Goal: Task Accomplishment & Management: Use online tool/utility

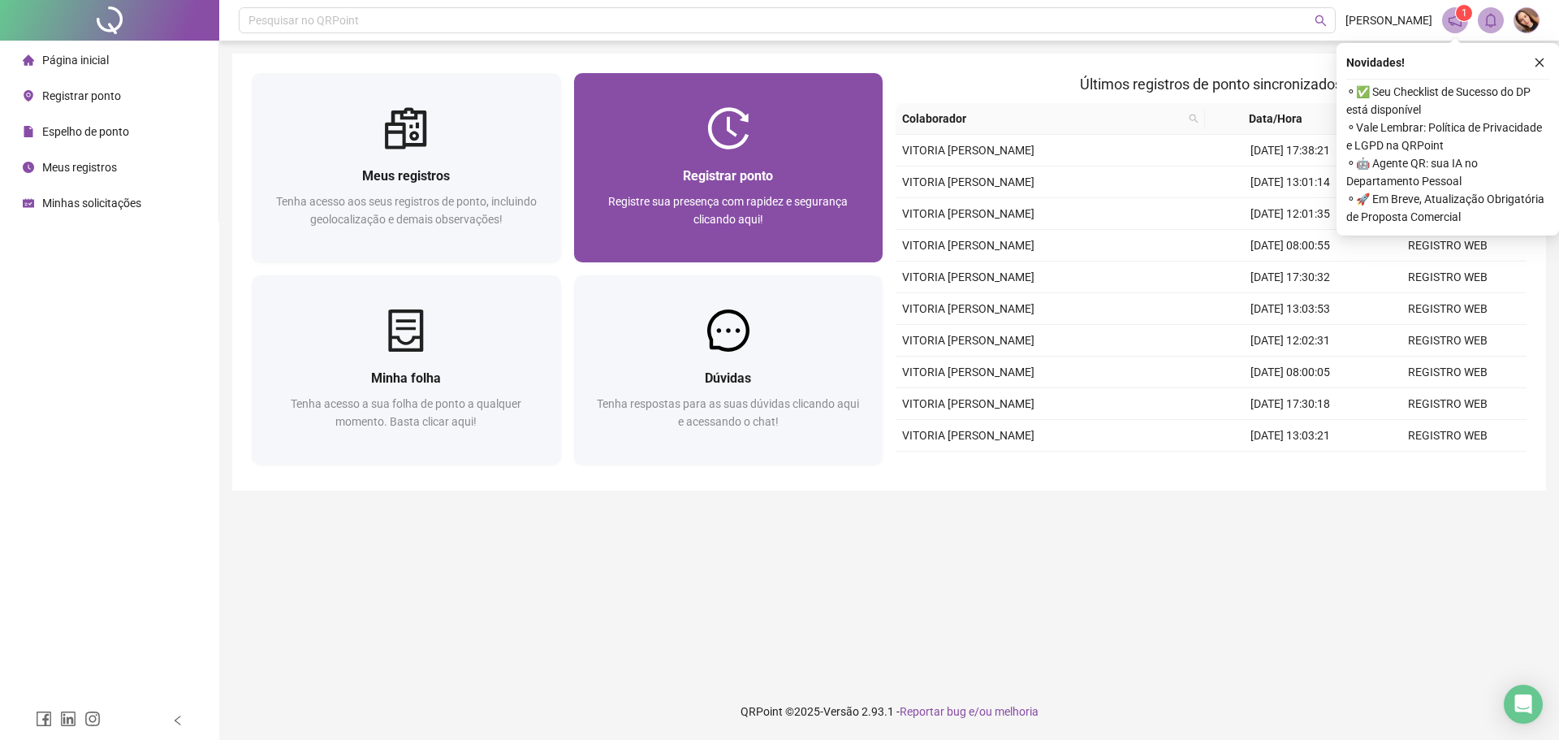
click at [779, 213] on div "Registre sua presença com rapidez e segurança clicando aqui!" at bounding box center [728, 219] width 270 height 54
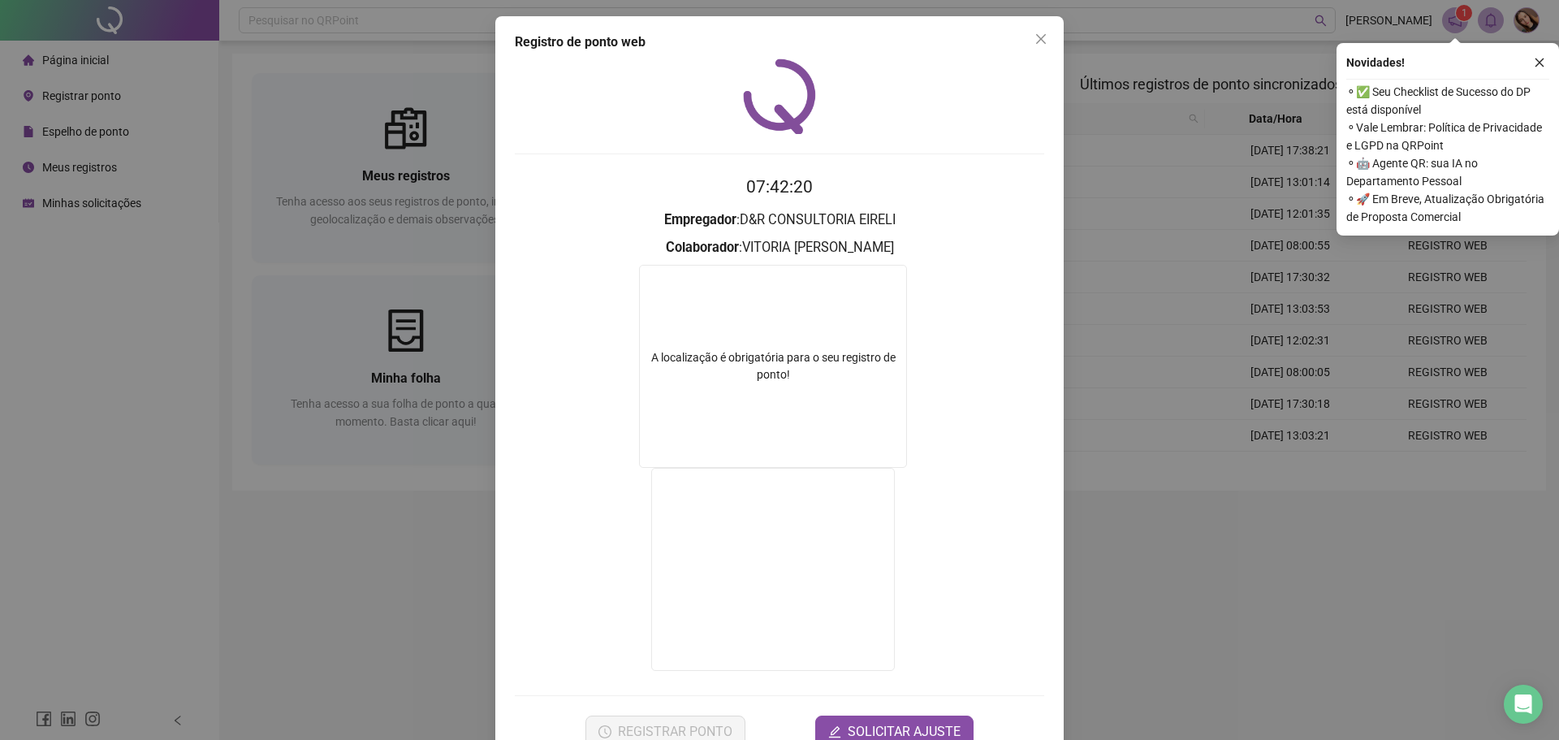
click at [1063, 368] on div "Registro de ponto web 07:42:20 Empregador : D&R CONSULTORIA EIRELI Colaborador …" at bounding box center [779, 370] width 1559 height 740
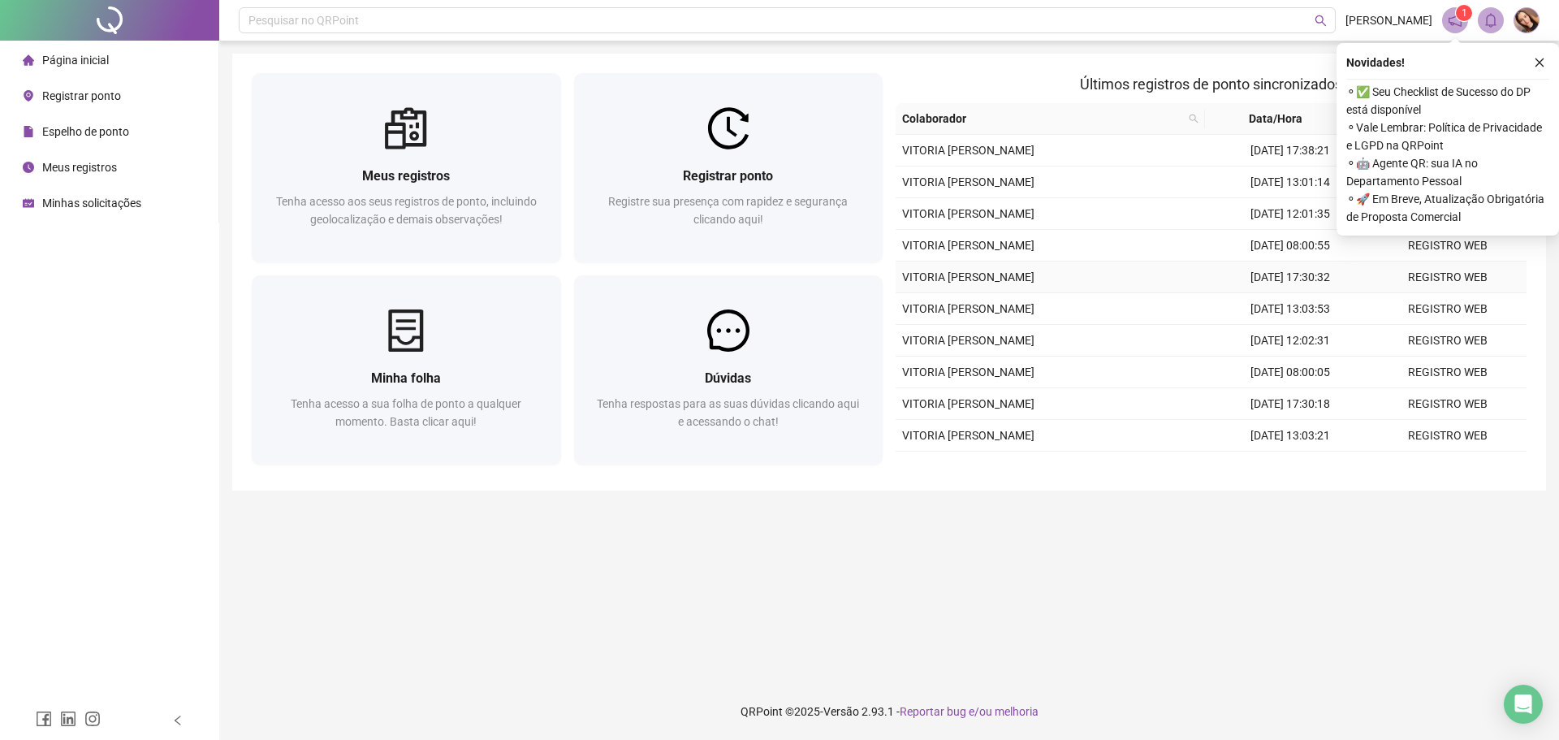
click at [1321, 268] on td "[DATE] 17:30:32" at bounding box center [1289, 277] width 157 height 32
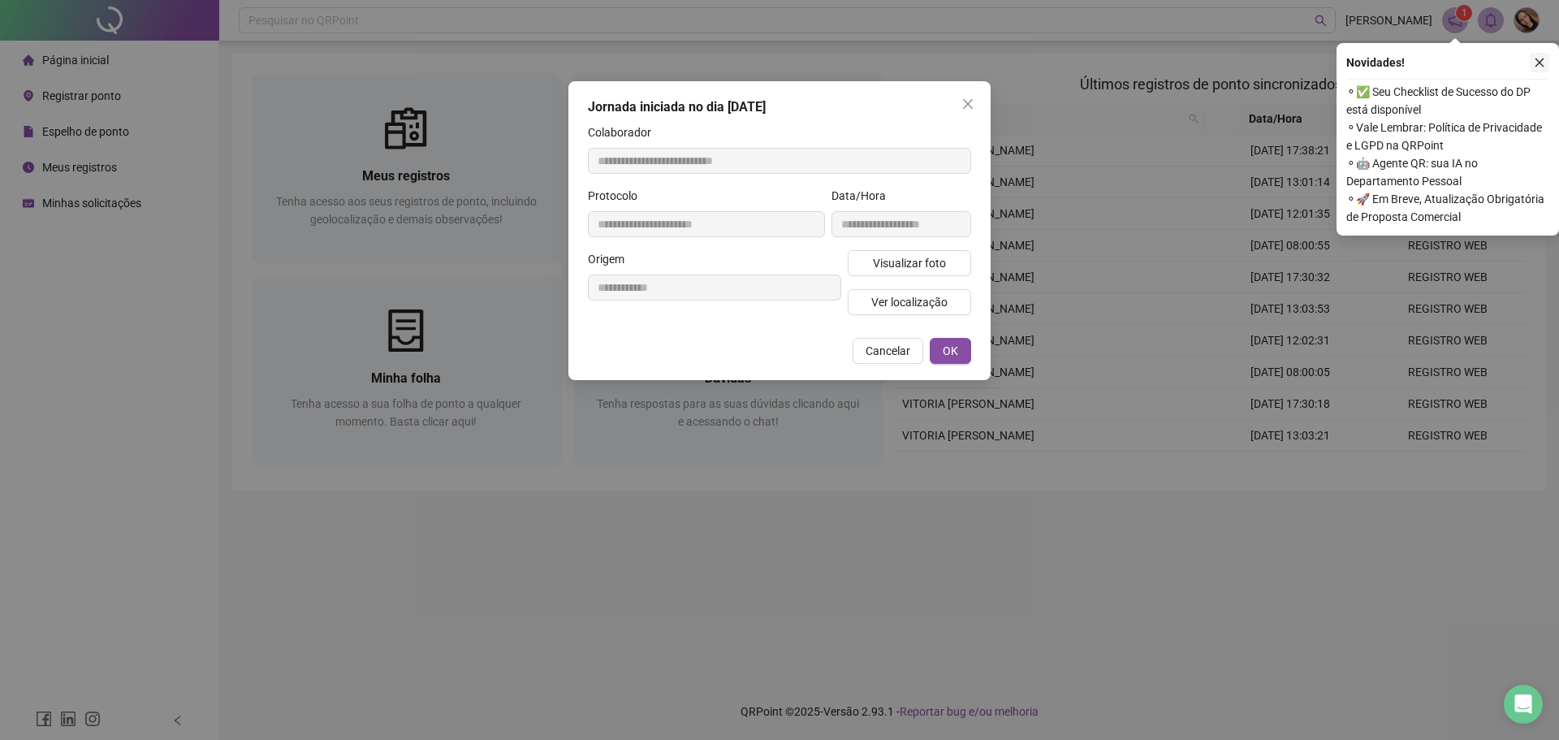
click at [1534, 59] on icon "close" at bounding box center [1539, 62] width 11 height 11
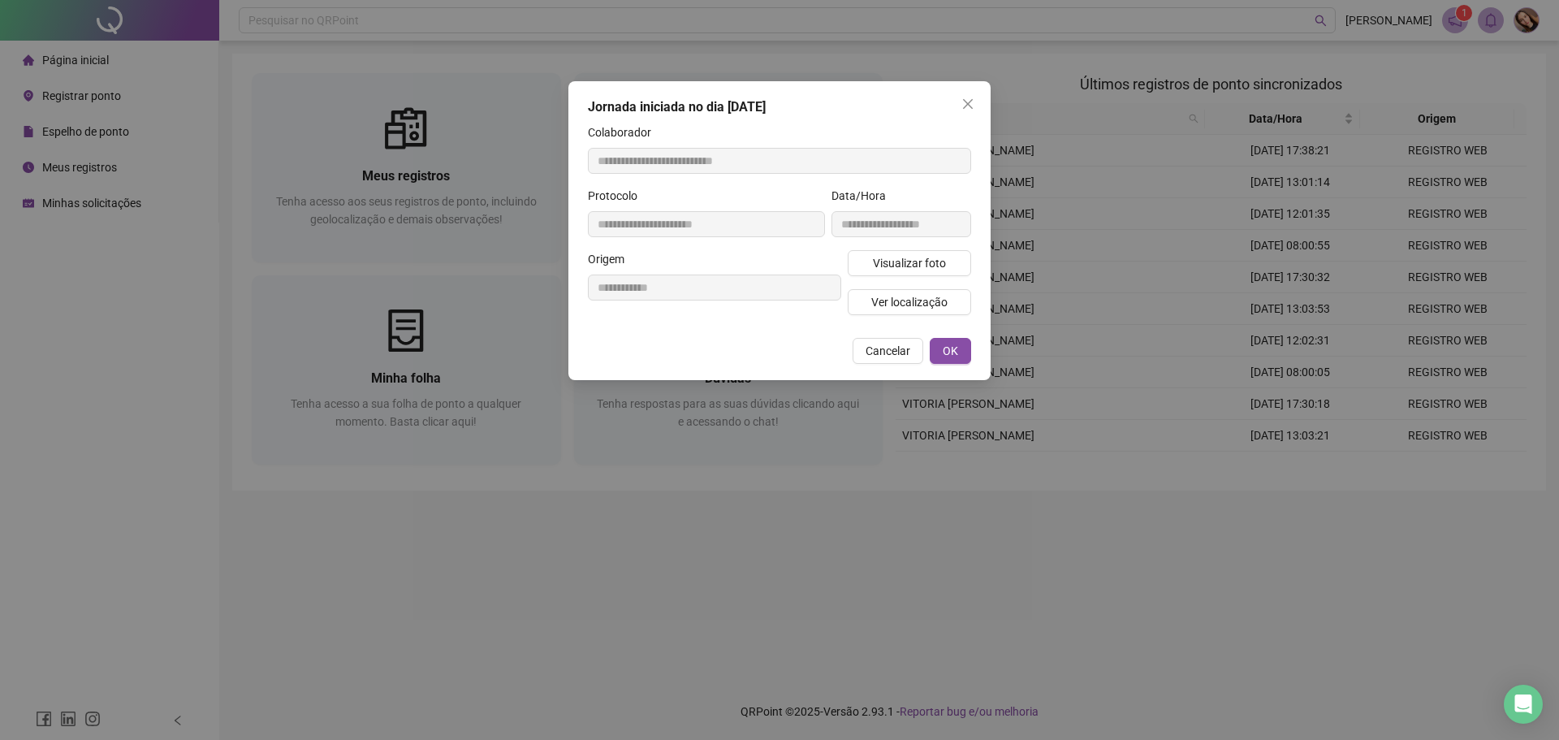
click at [1095, 194] on div "**********" at bounding box center [779, 370] width 1559 height 740
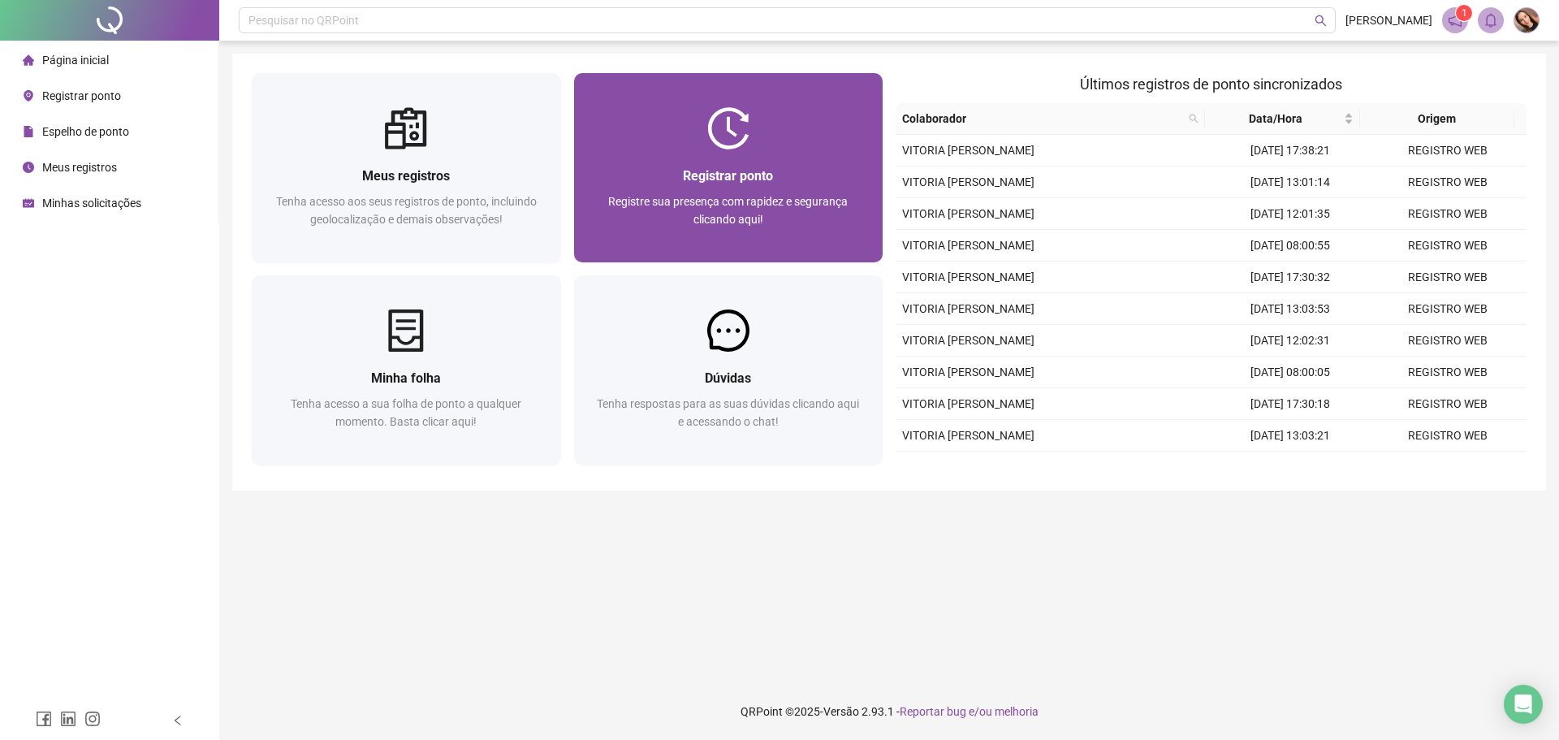
click at [712, 188] on div "Registrar ponto Registre sua presença com rapidez e segurança clicando aqui!" at bounding box center [728, 206] width 270 height 80
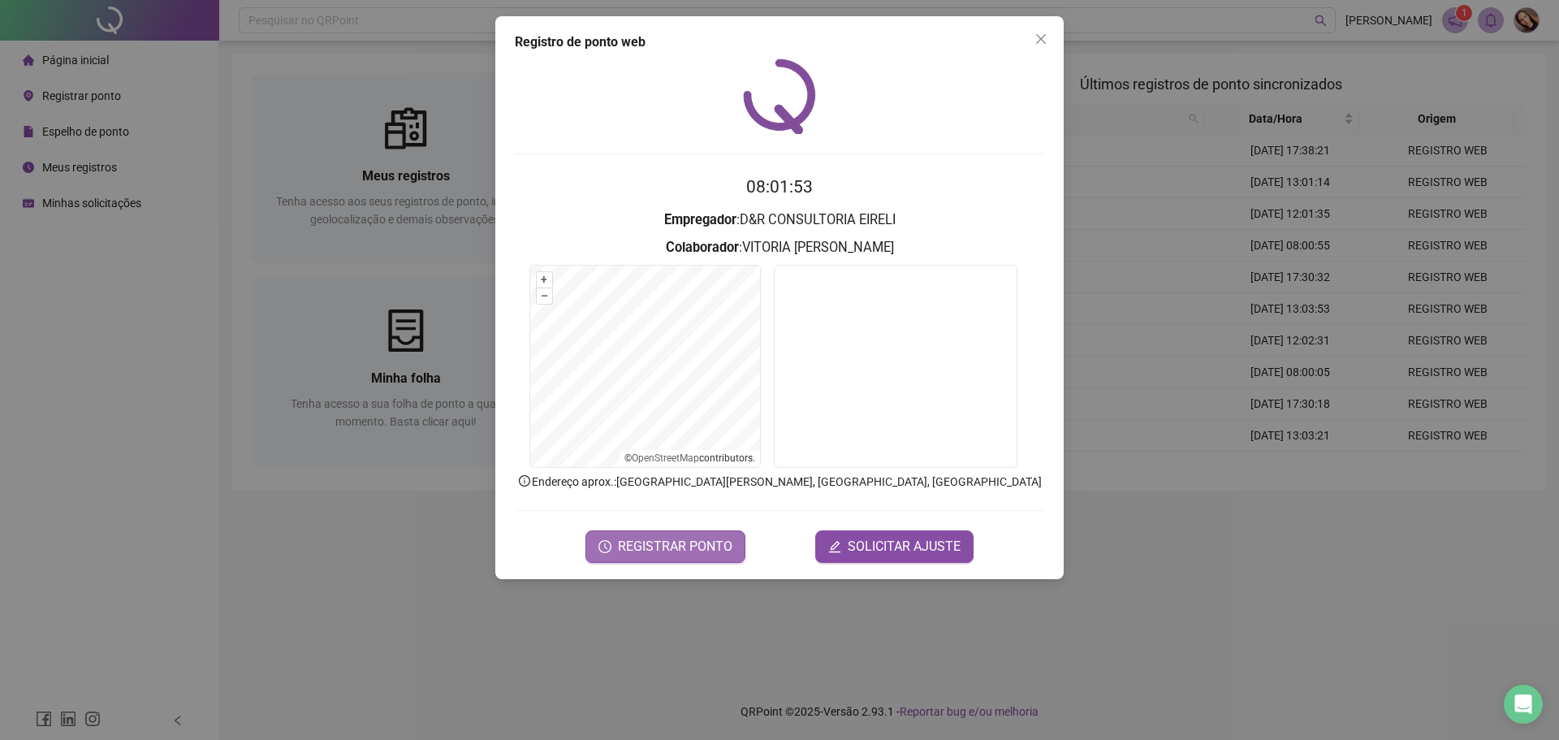
click at [710, 551] on span "REGISTRAR PONTO" at bounding box center [675, 546] width 114 height 19
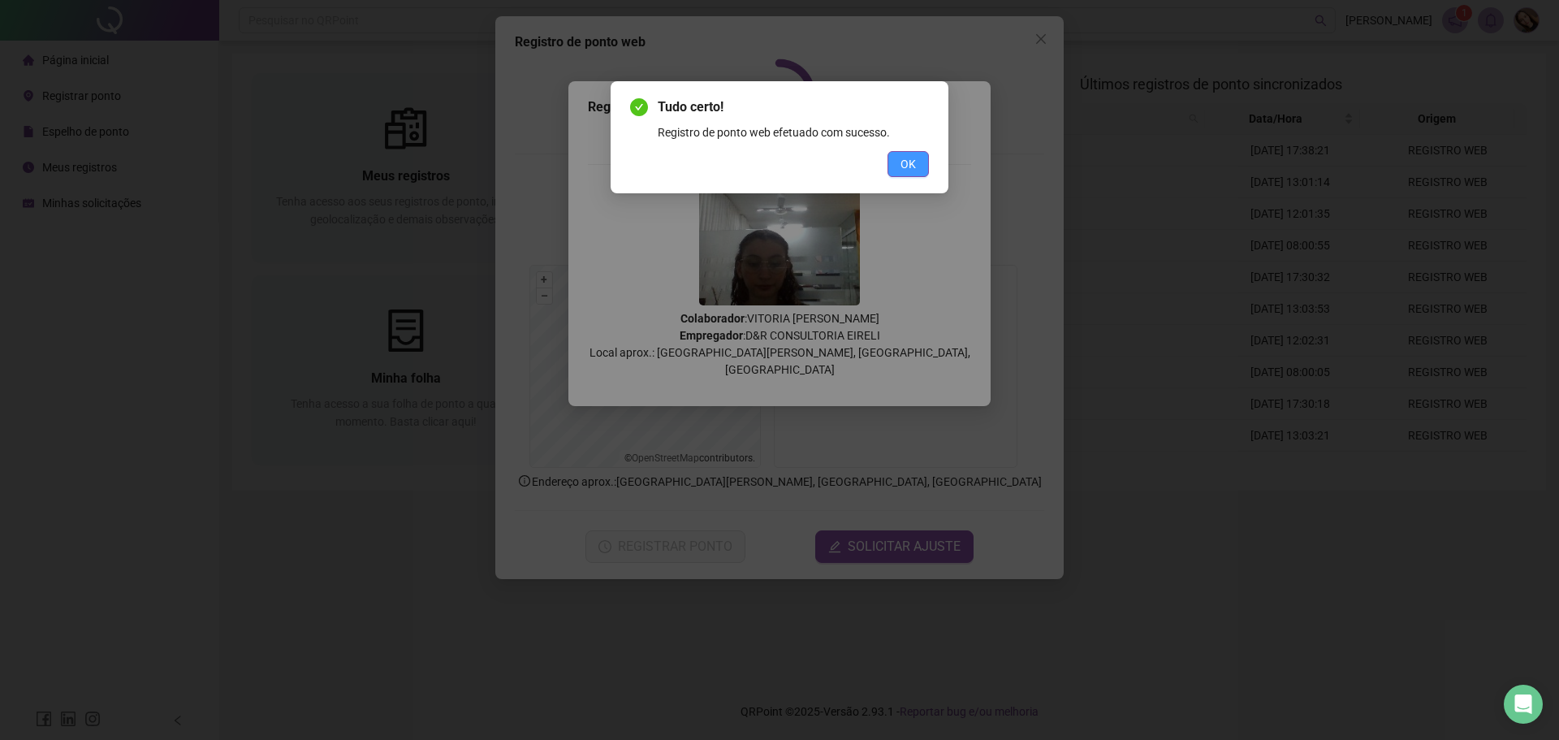
click at [917, 170] on button "OK" at bounding box center [907, 164] width 41 height 26
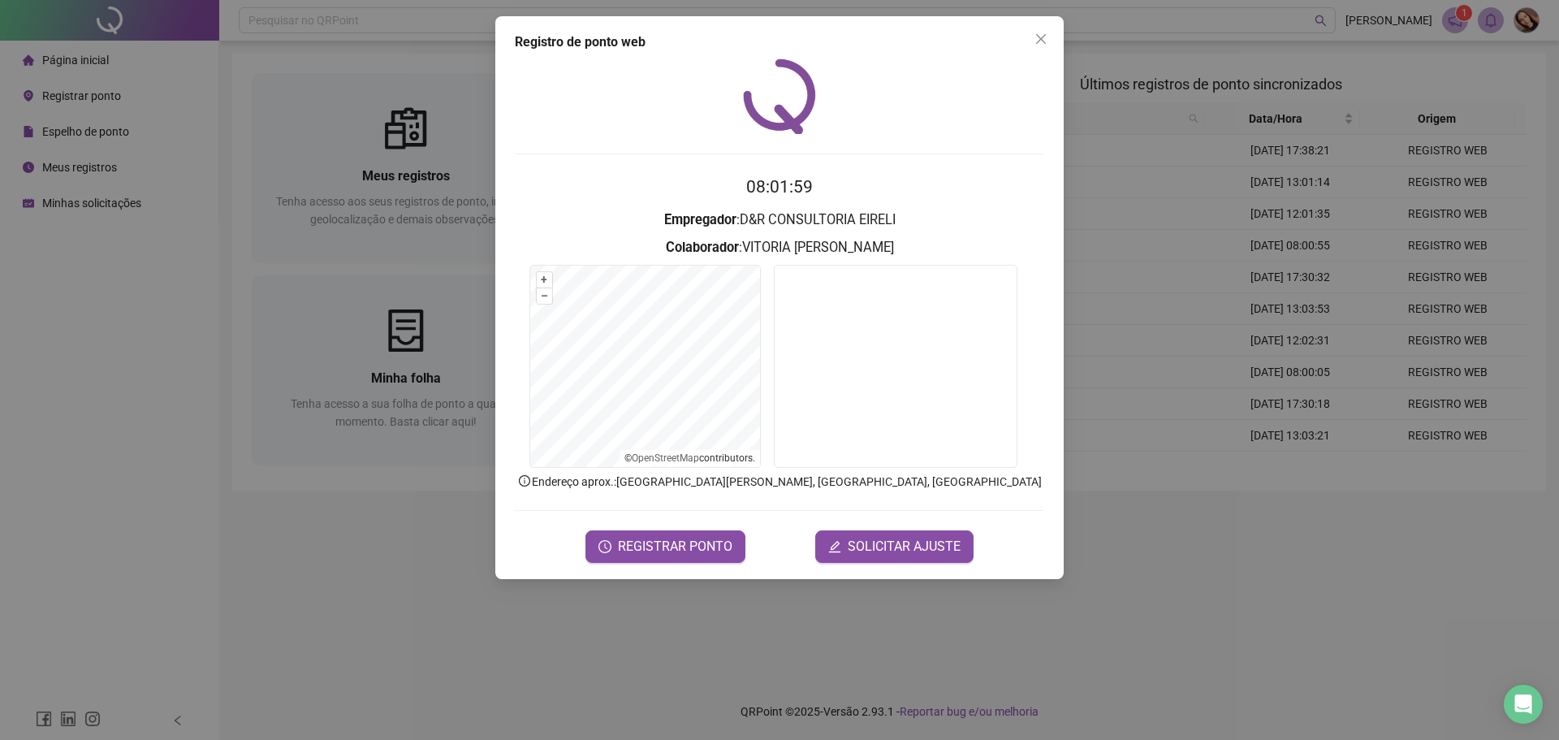
click at [1176, 178] on div "Registro de ponto web 08:01:59 Empregador : D&R CONSULTORIA EIRELI Colaborador …" at bounding box center [779, 370] width 1559 height 740
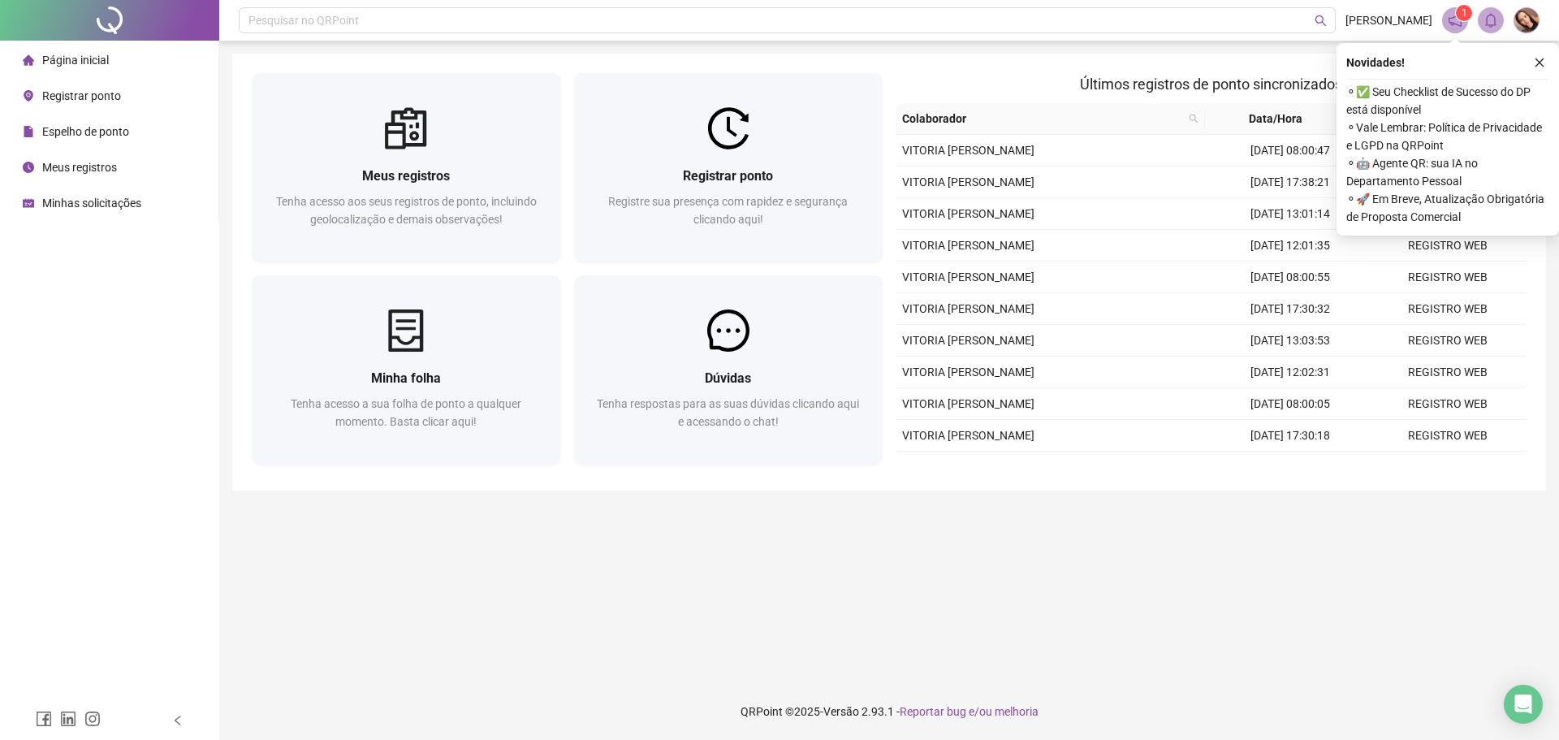
click at [88, 136] on span "Espelho de ponto" at bounding box center [85, 131] width 87 height 13
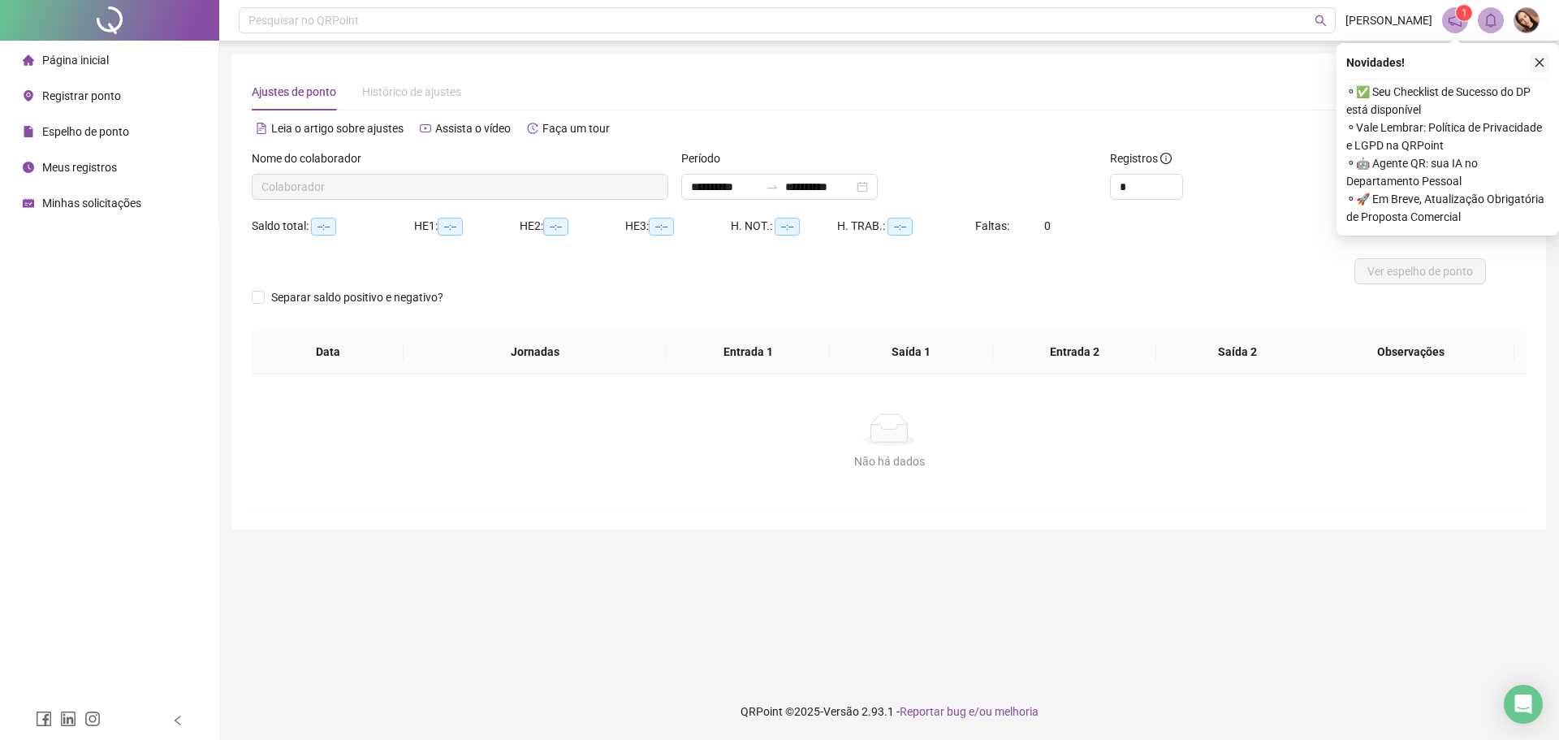
click at [1537, 67] on icon "close" at bounding box center [1539, 62] width 11 height 11
type input "**********"
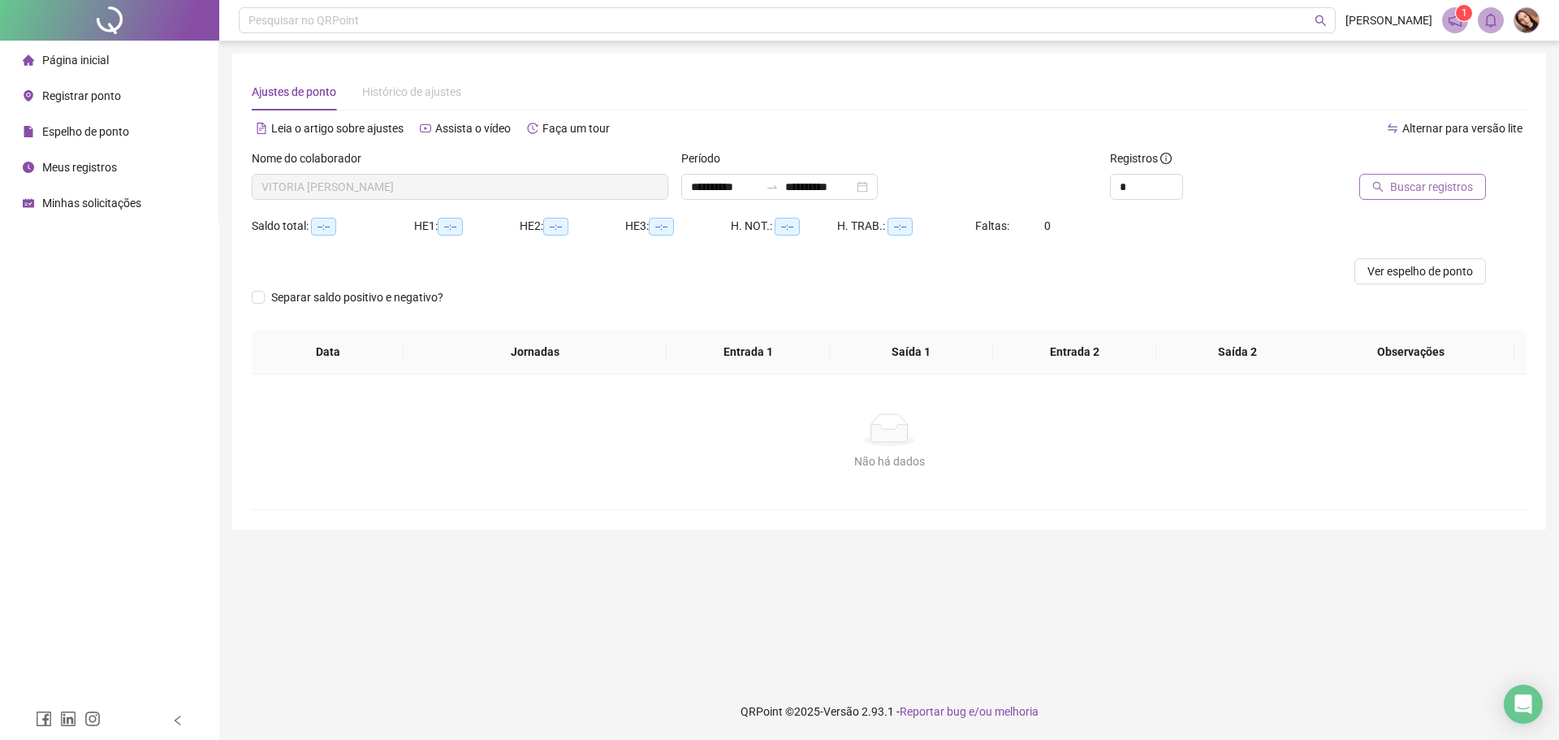
click at [1426, 195] on span "Buscar registros" at bounding box center [1431, 187] width 83 height 18
